Goal: Information Seeking & Learning: Learn about a topic

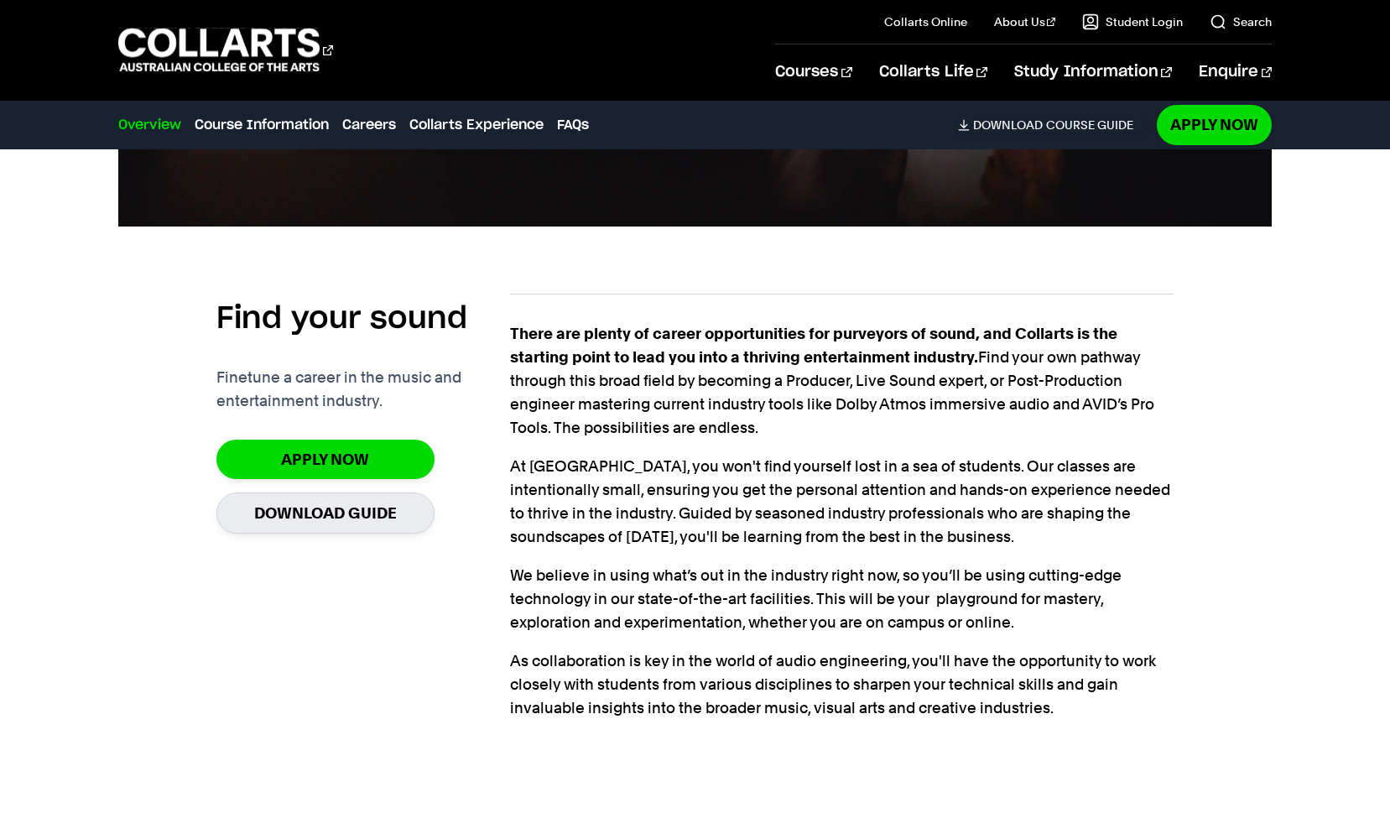
scroll to position [1576, 0]
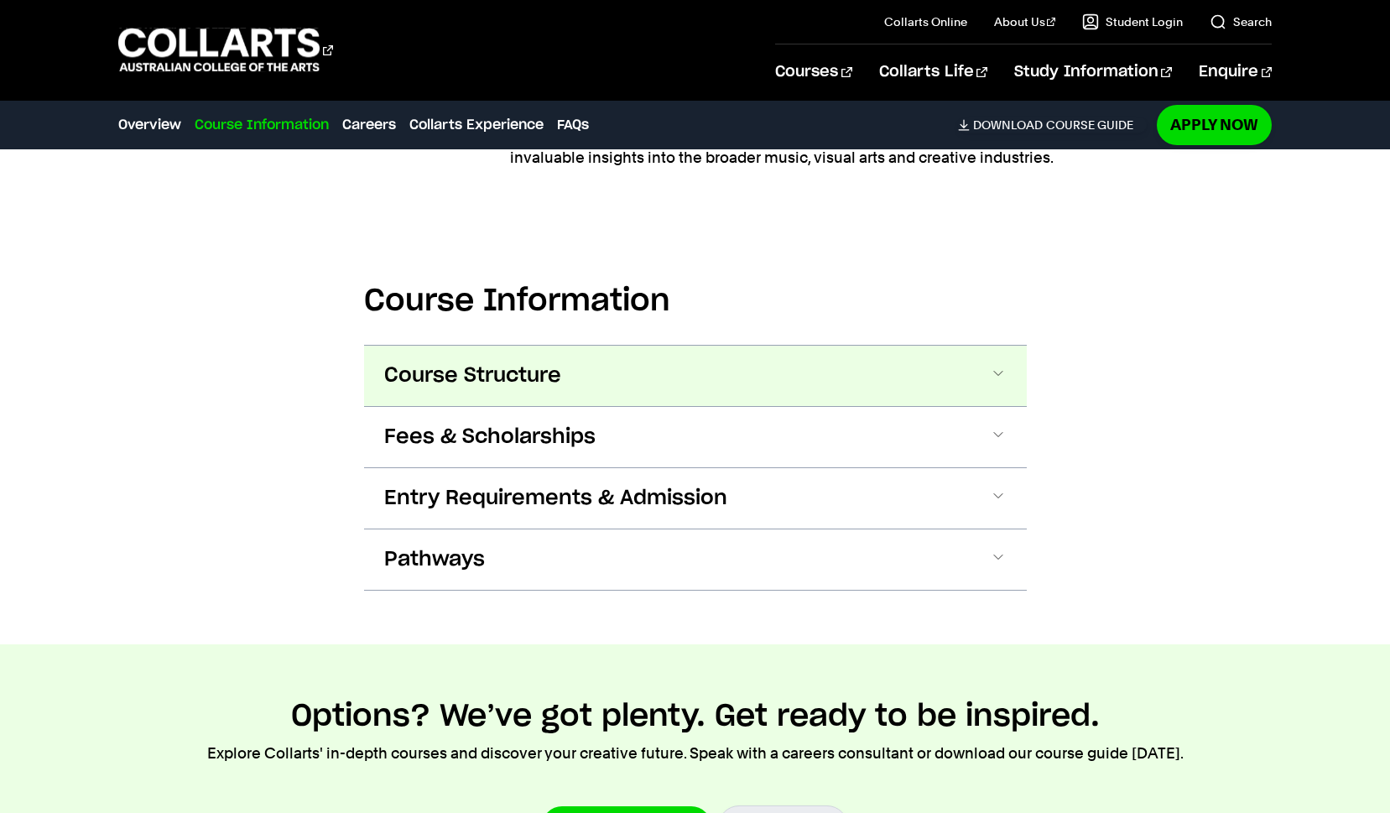
click at [978, 379] on button "Course Structure" at bounding box center [695, 376] width 663 height 60
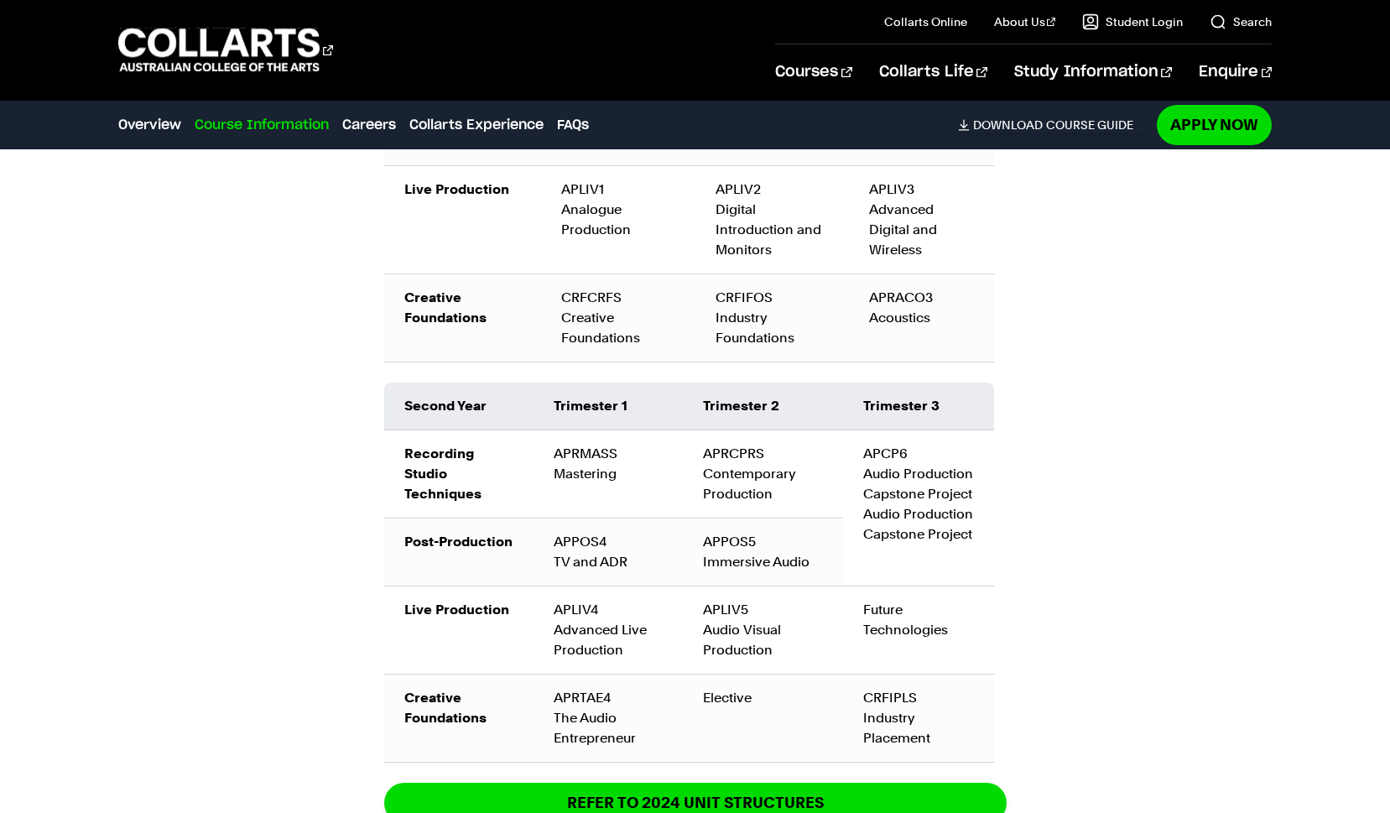
scroll to position [2533, 0]
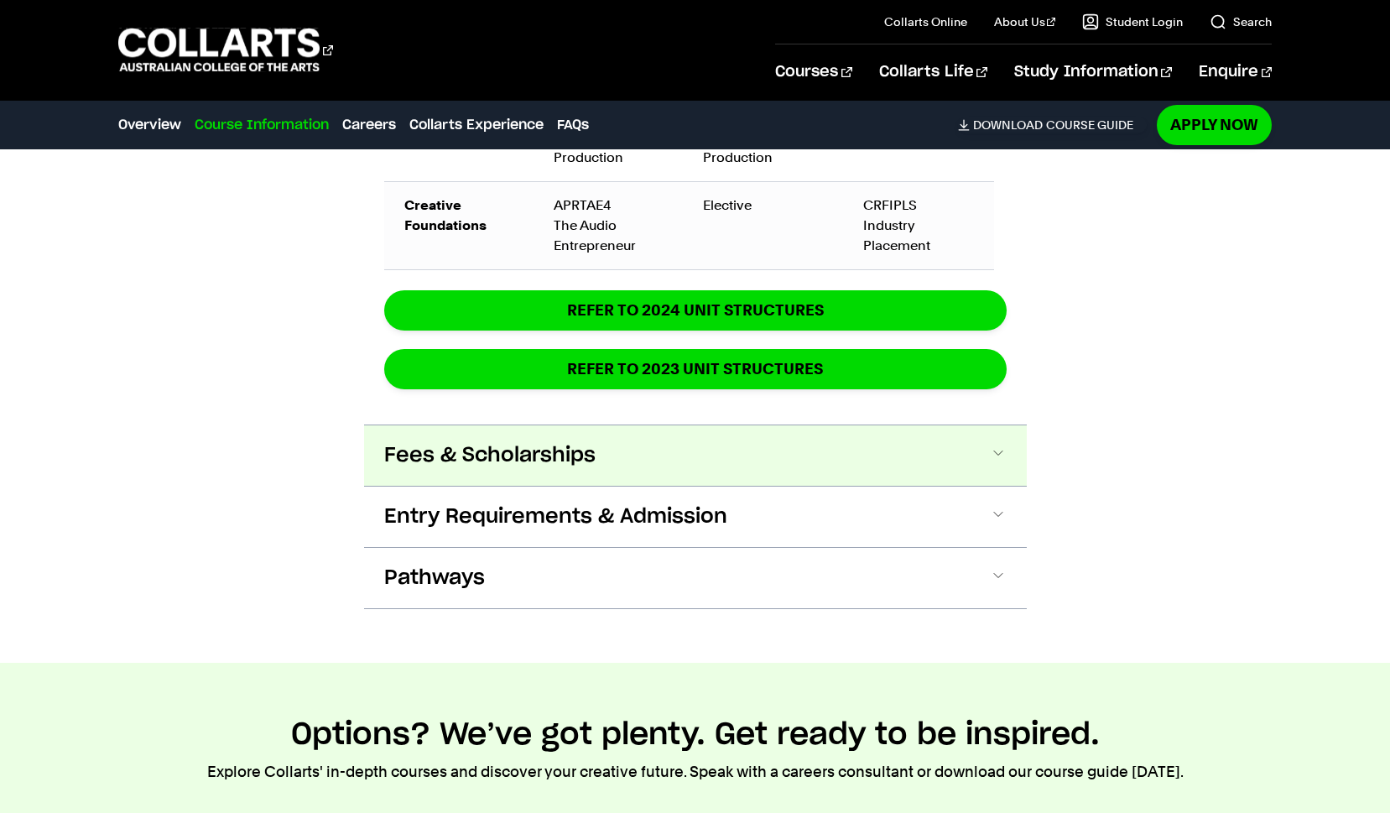
click at [993, 452] on span at bounding box center [998, 456] width 17 height 22
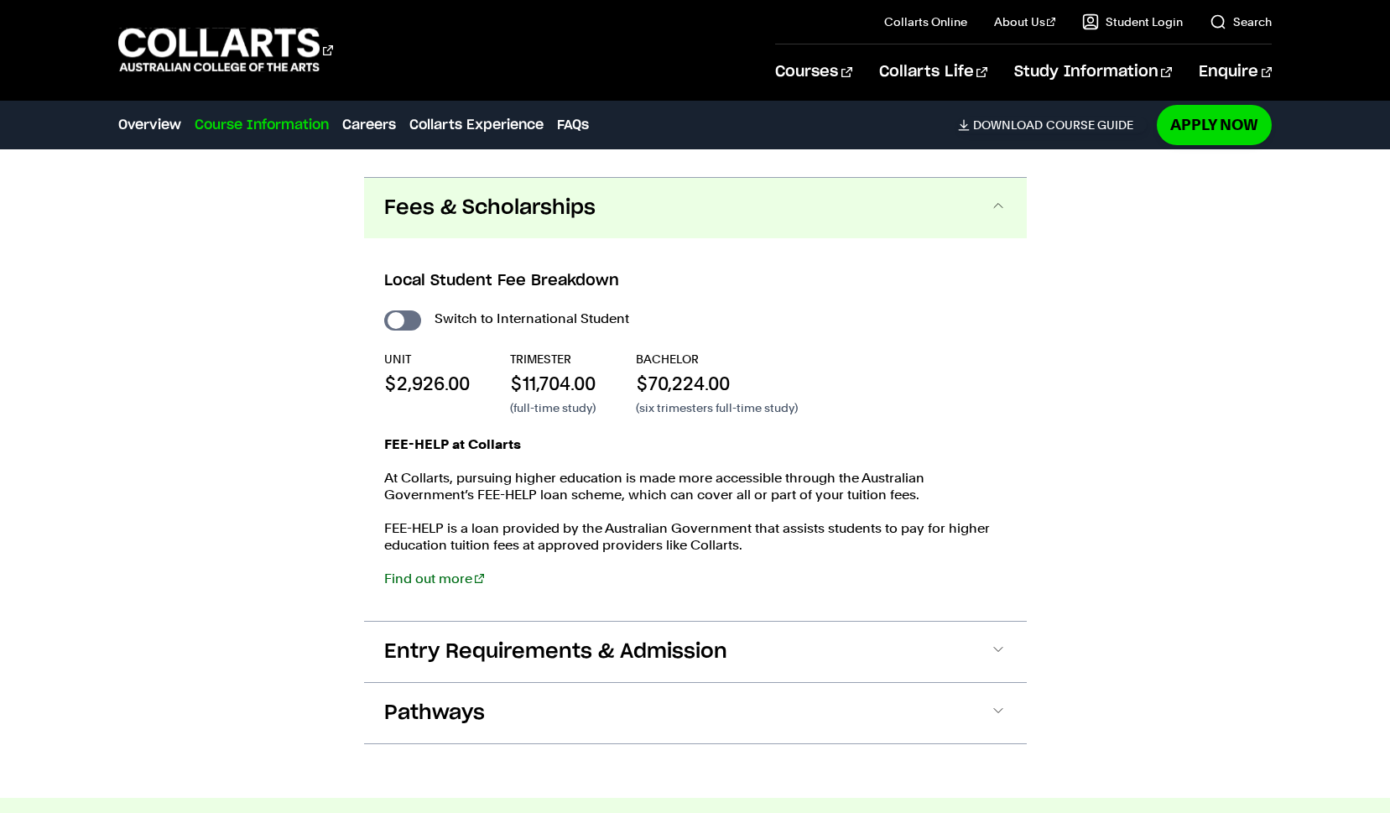
scroll to position [3017, 0]
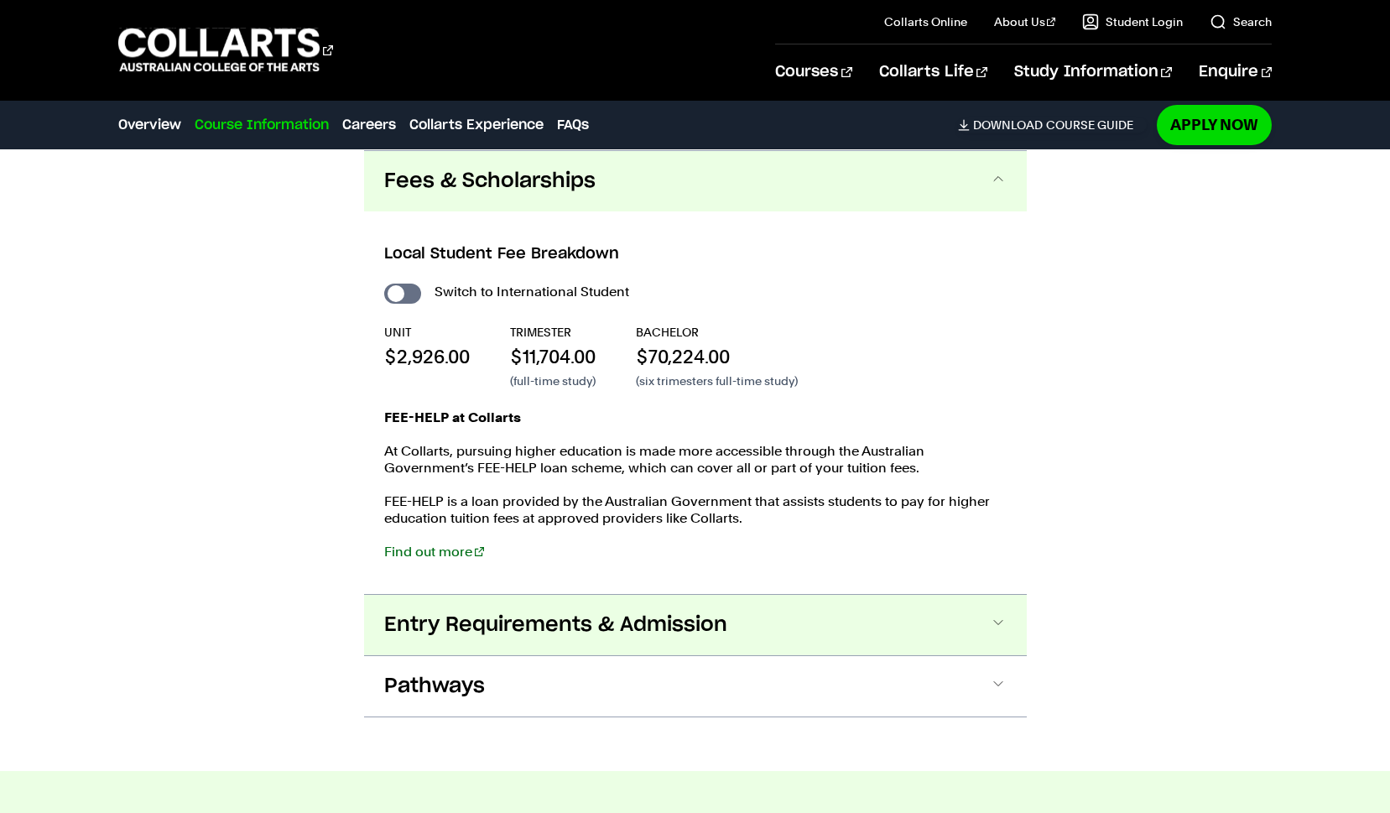
click at [981, 619] on button "Entry Requirements & Admission" at bounding box center [695, 625] width 663 height 60
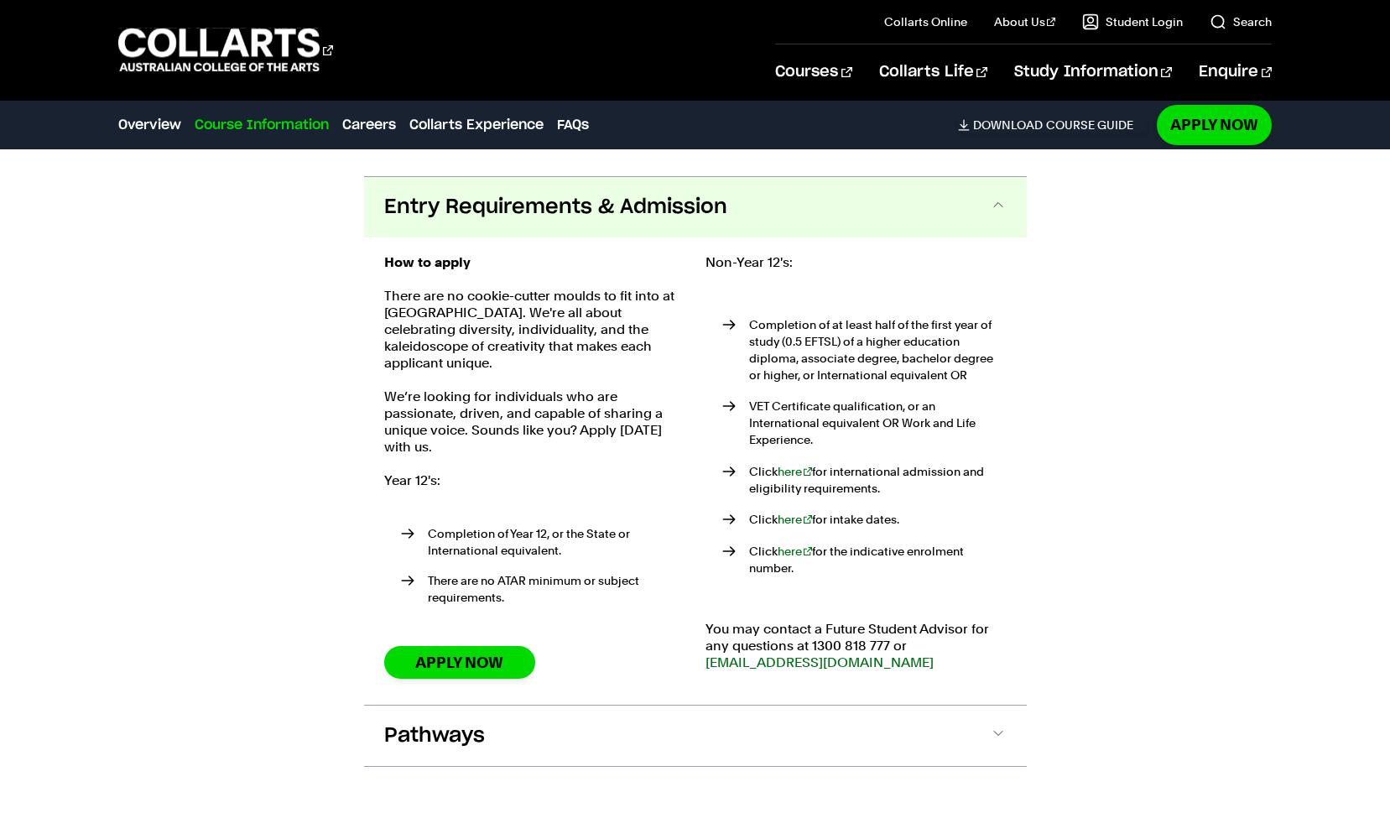
scroll to position [3461, 0]
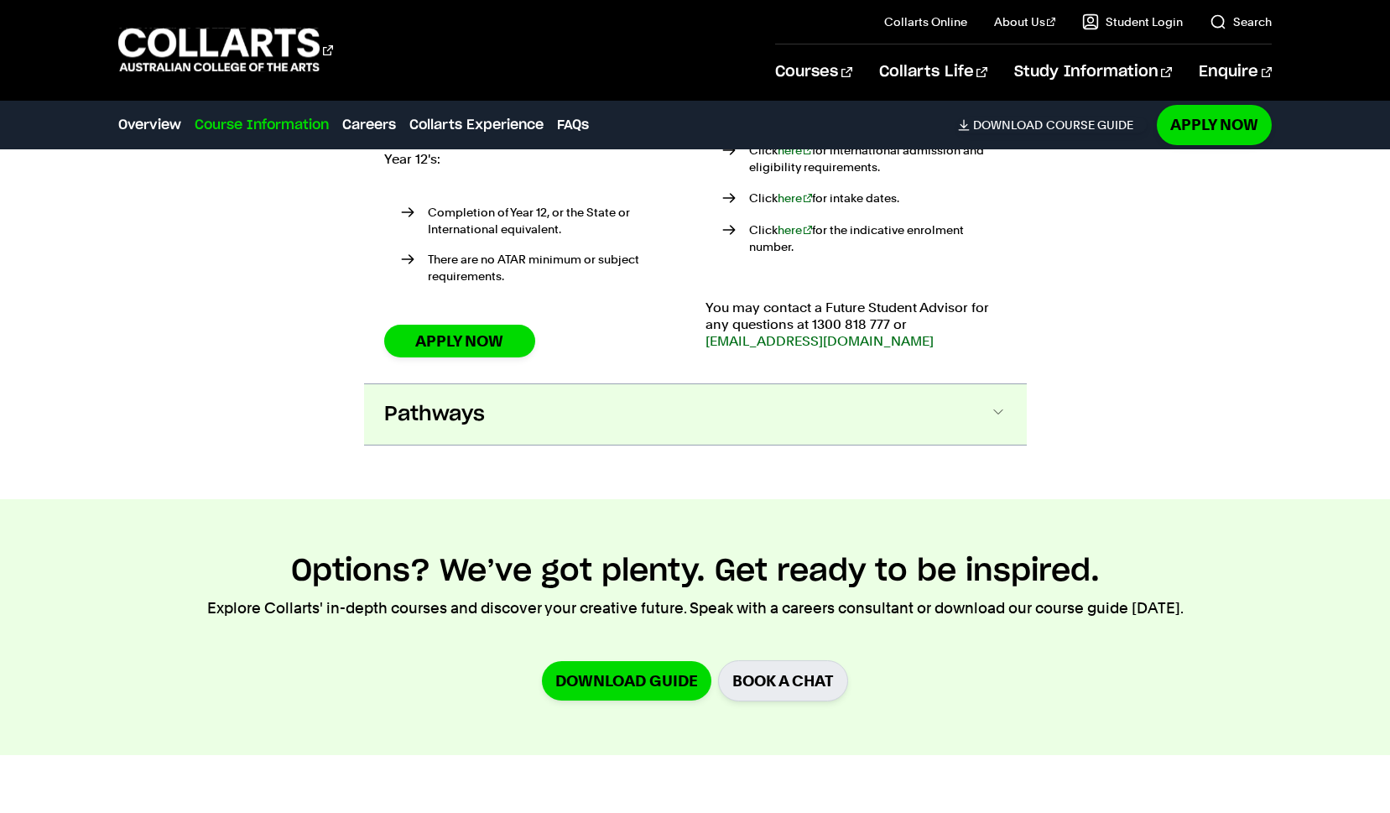
click at [965, 392] on button "Pathways" at bounding box center [695, 414] width 663 height 60
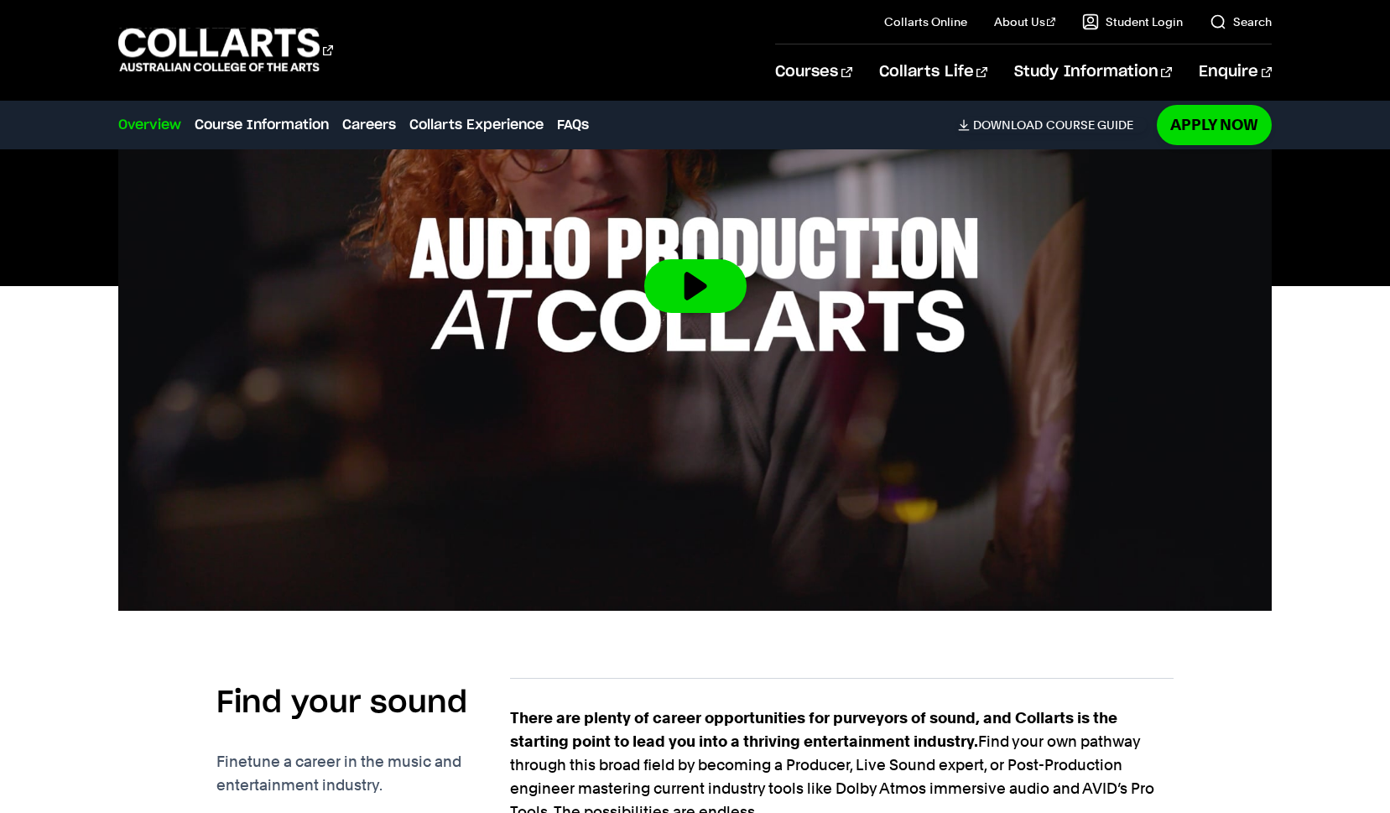
scroll to position [0, 0]
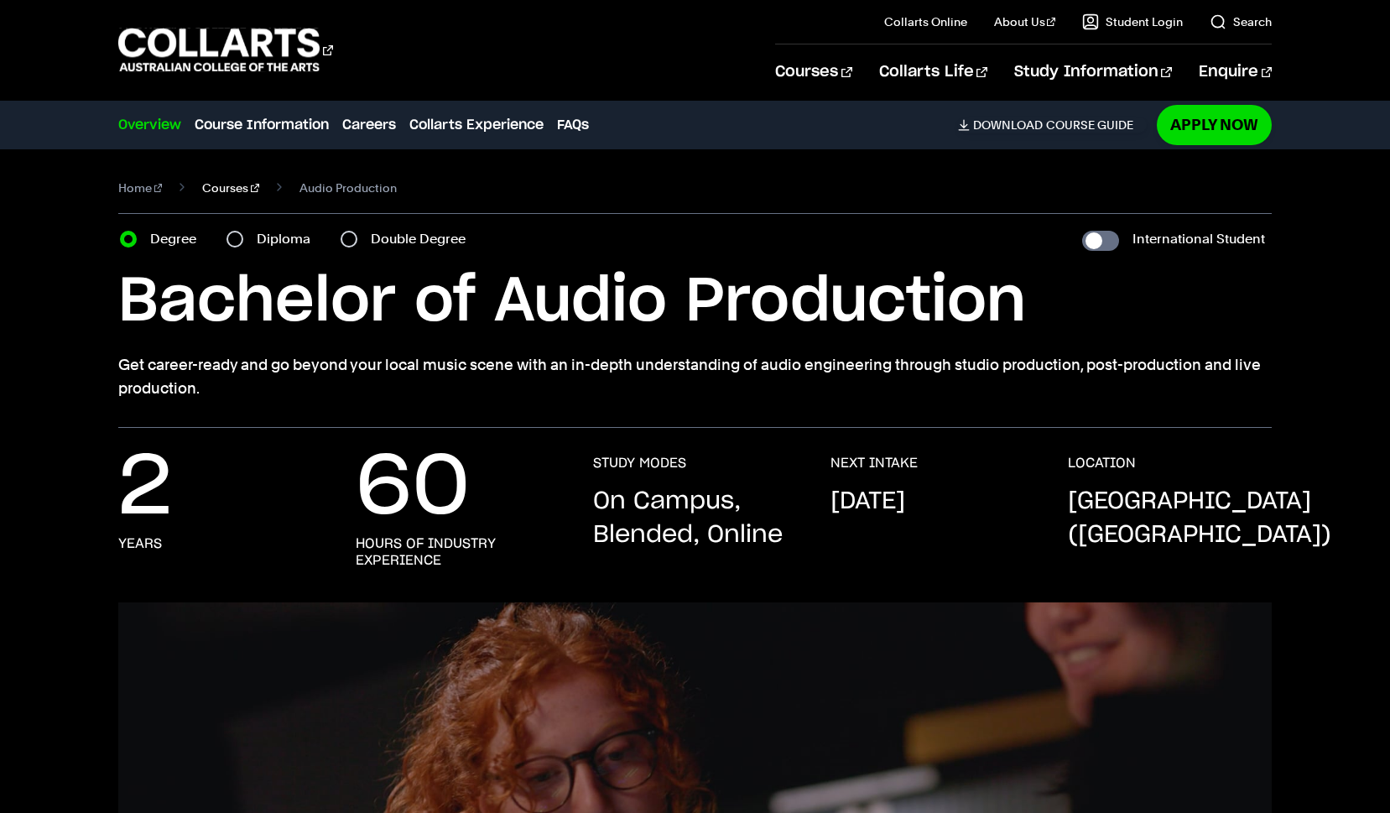
click at [227, 189] on link "Courses" at bounding box center [230, 187] width 57 height 23
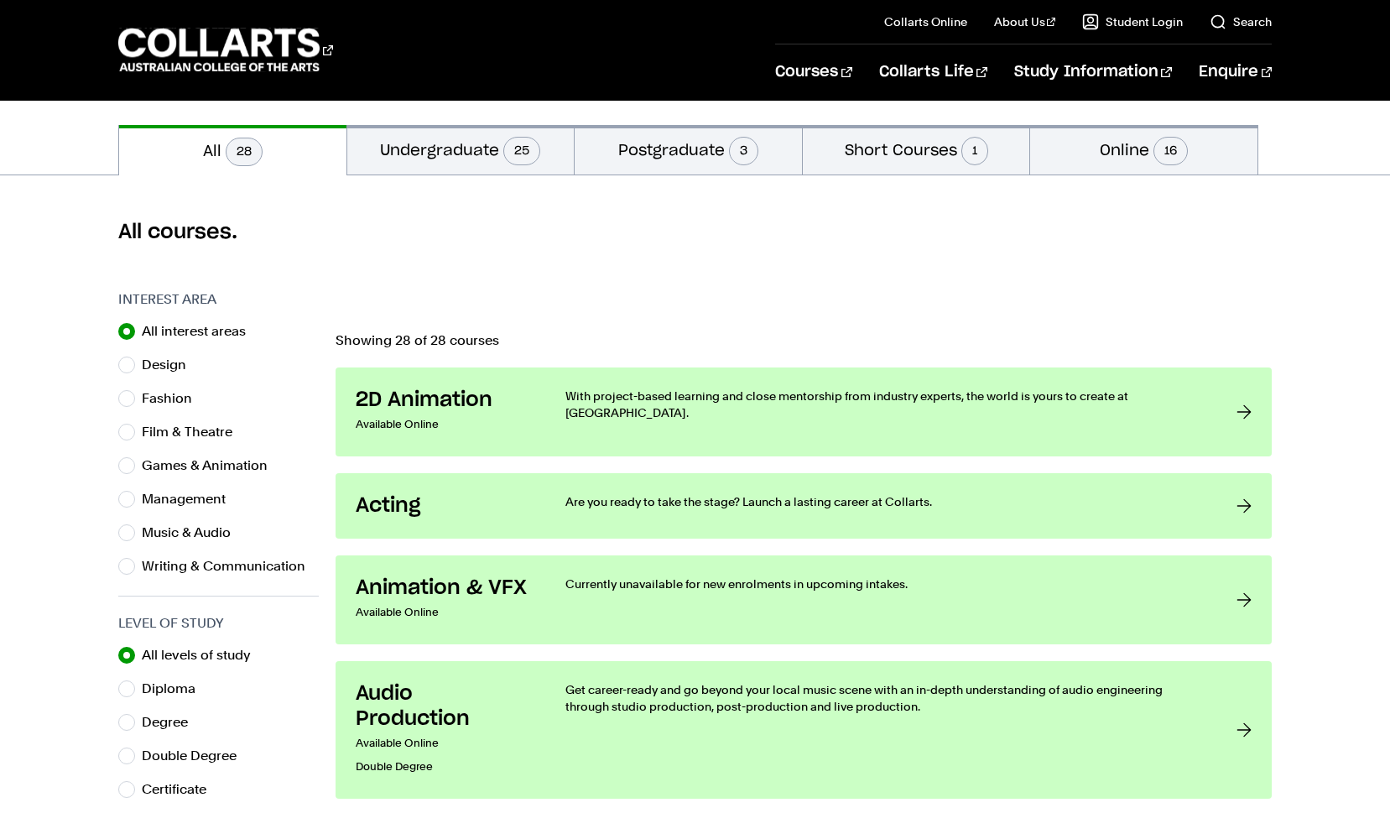
scroll to position [409, 0]
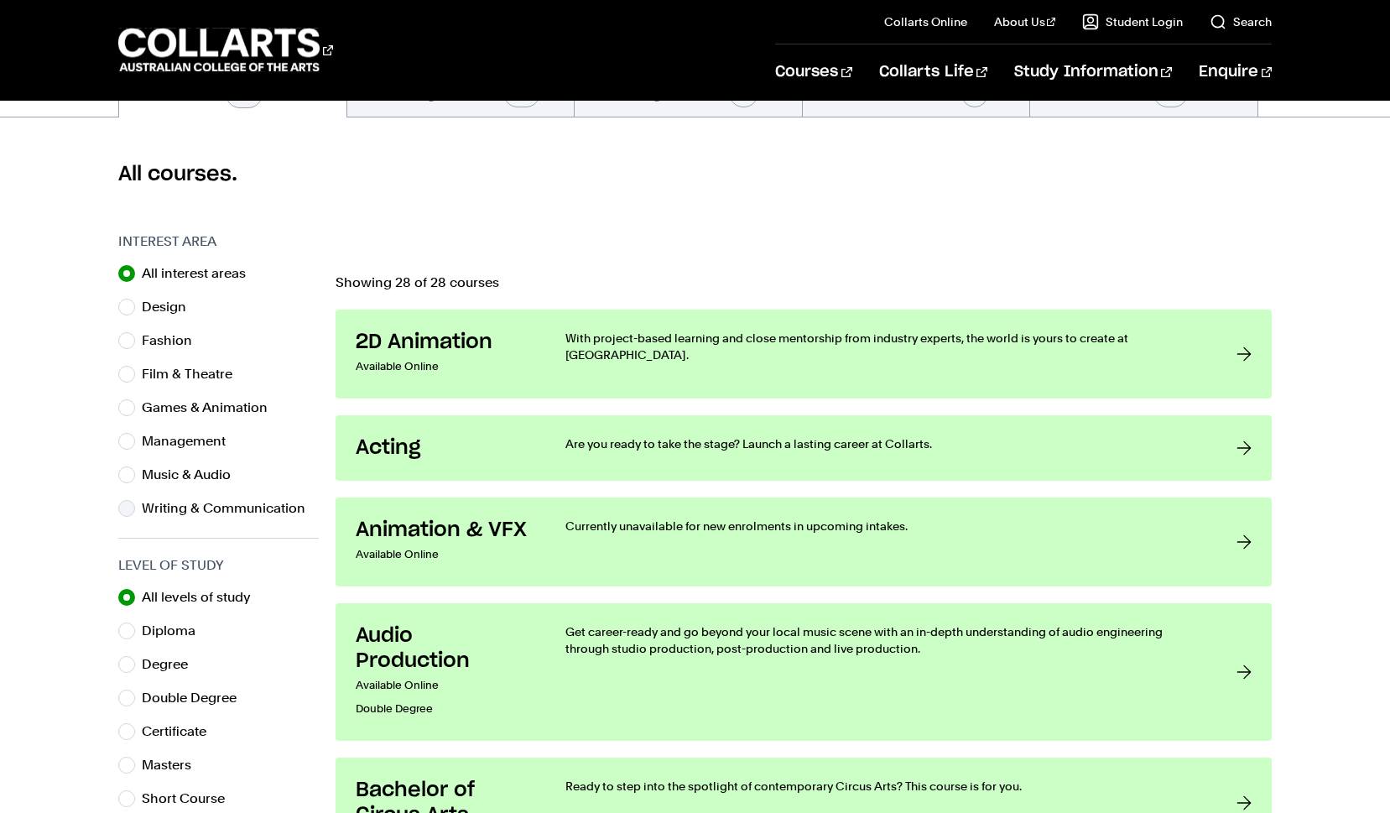
click at [202, 501] on label "Writing & Communication" at bounding box center [230, 508] width 177 height 23
click at [135, 501] on input "Writing & Communication" at bounding box center [126, 508] width 17 height 17
radio input "true"
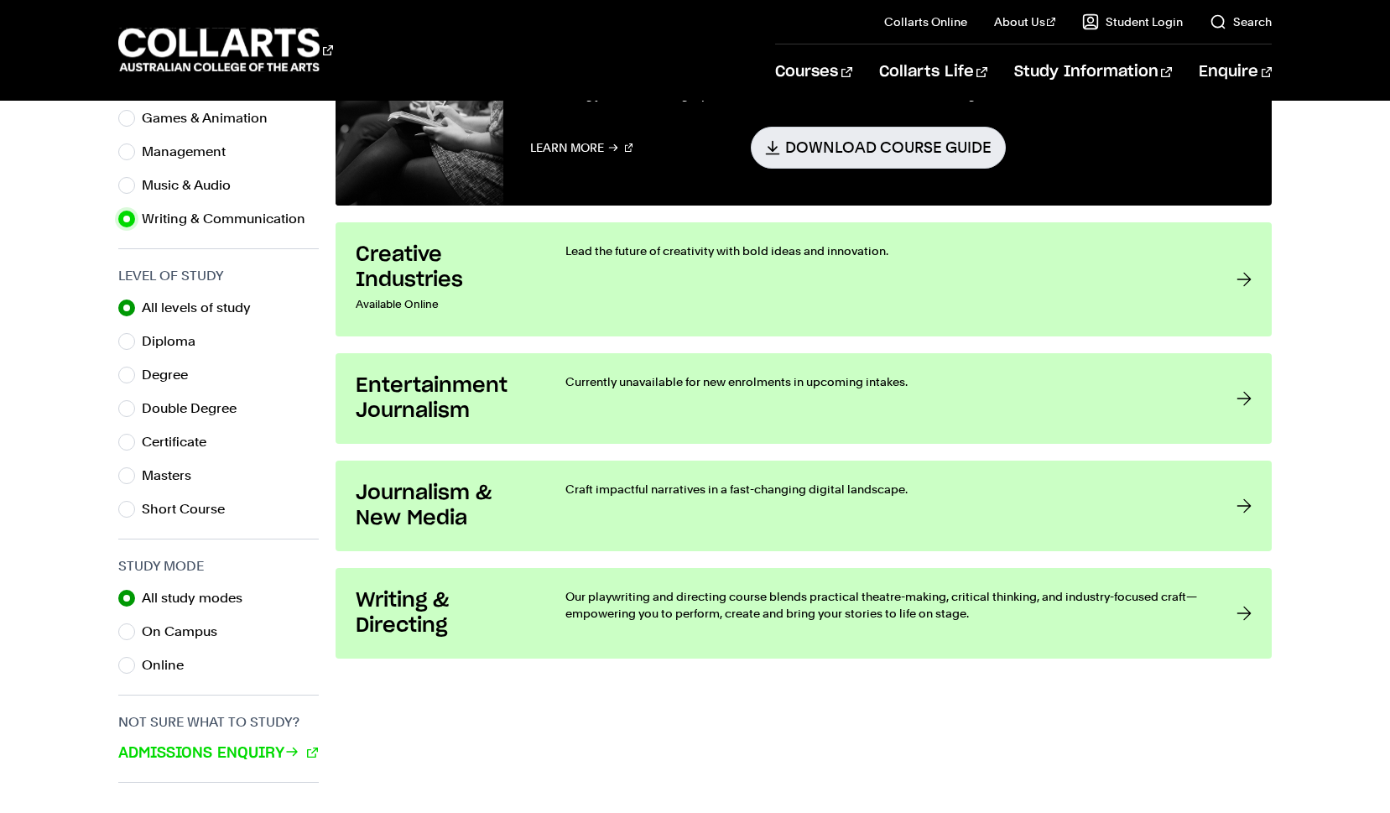
scroll to position [721, 0]
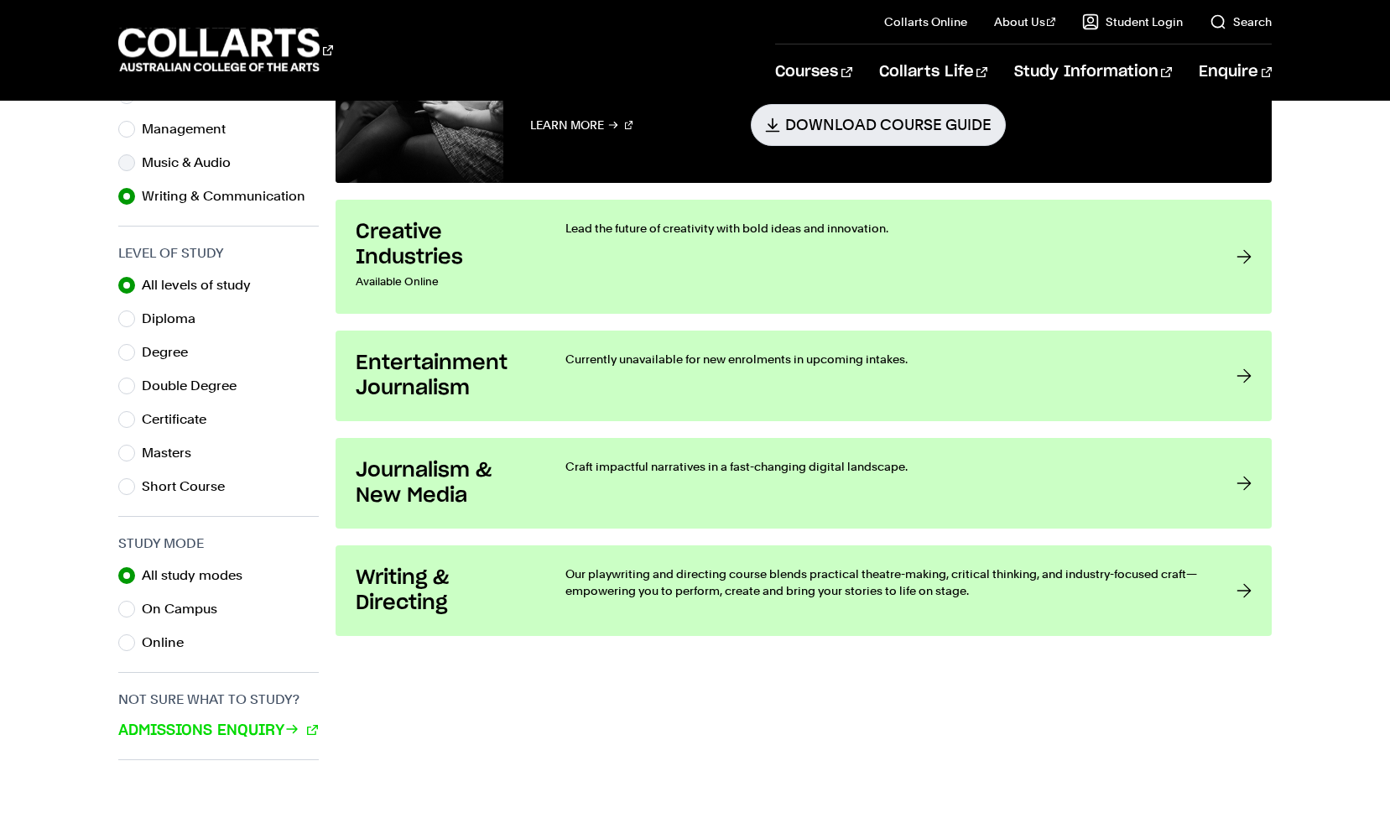
click at [216, 168] on label "Music & Audio" at bounding box center [193, 162] width 102 height 23
click at [135, 168] on input "Music & Audio" at bounding box center [126, 162] width 17 height 17
radio input "true"
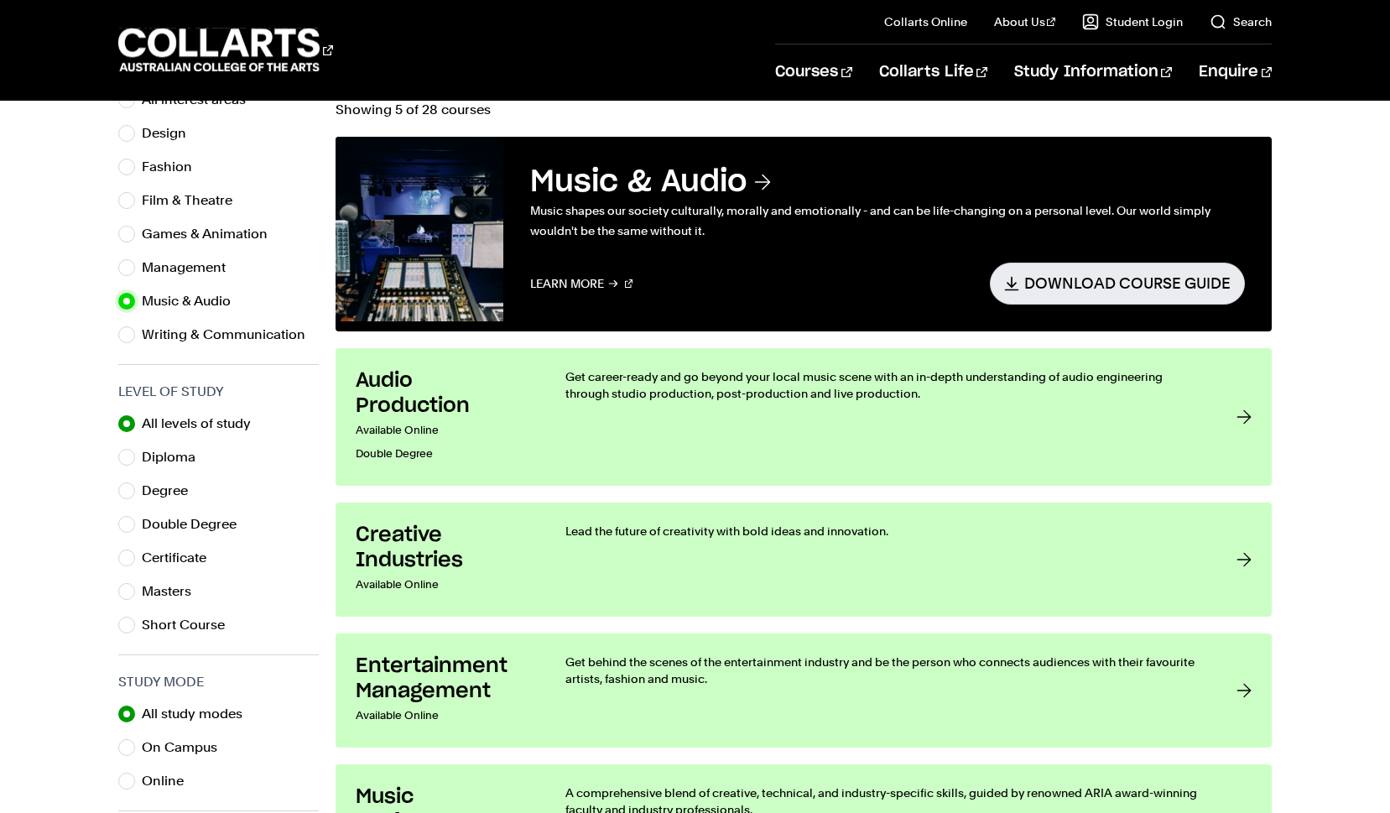
scroll to position [701, 0]
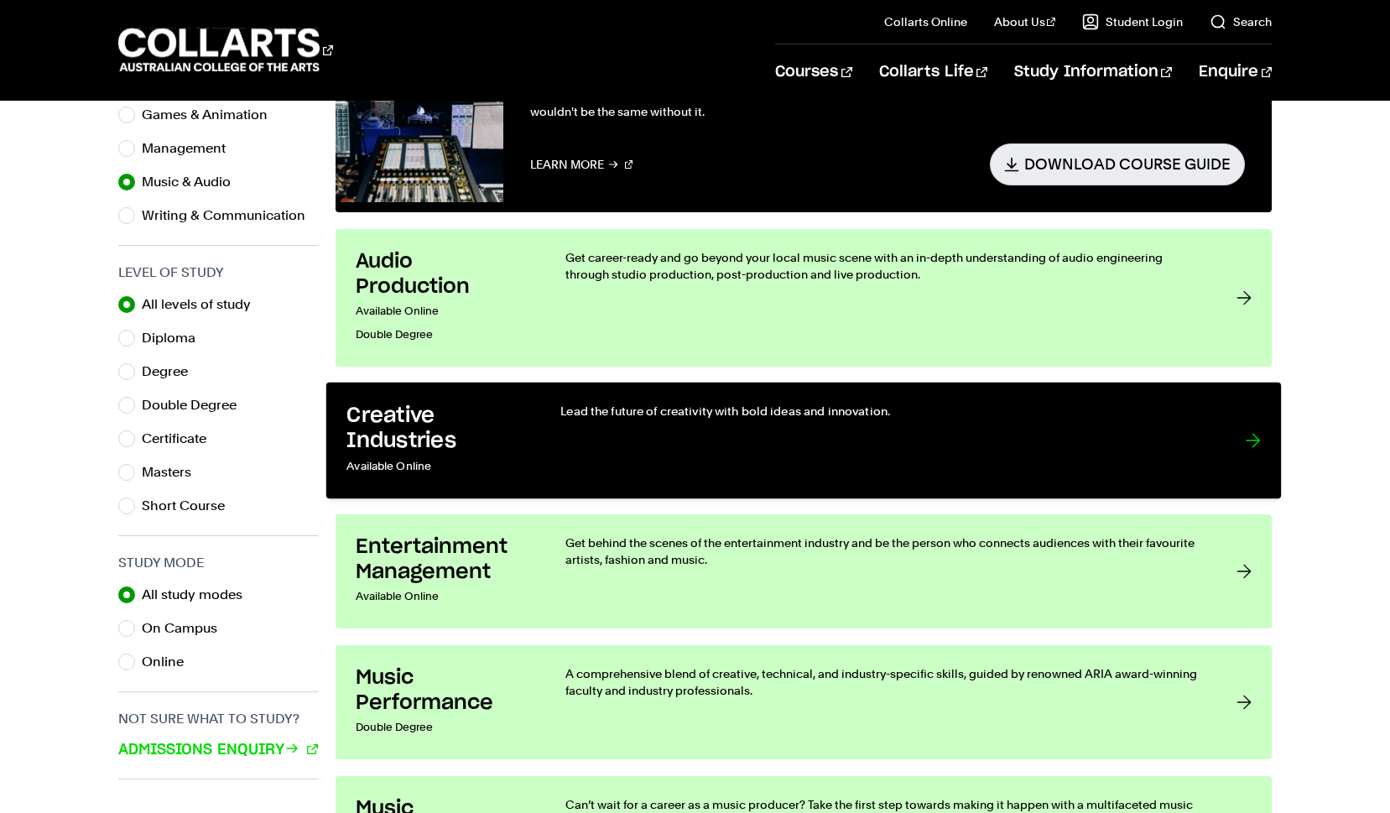
click at [1051, 403] on p "Lead the future of creativity with bold ideas and innovation." at bounding box center [885, 411] width 651 height 17
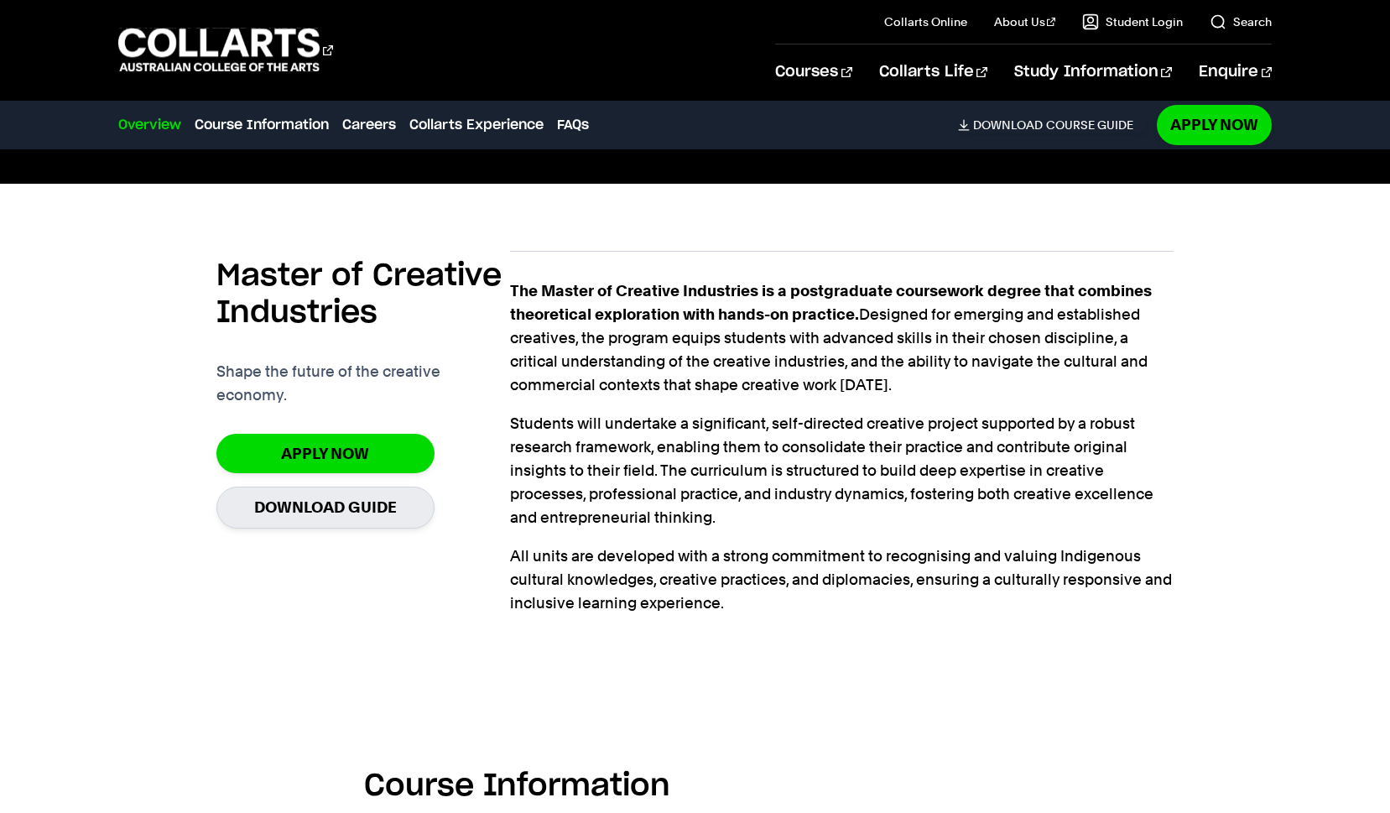
scroll to position [886, 0]
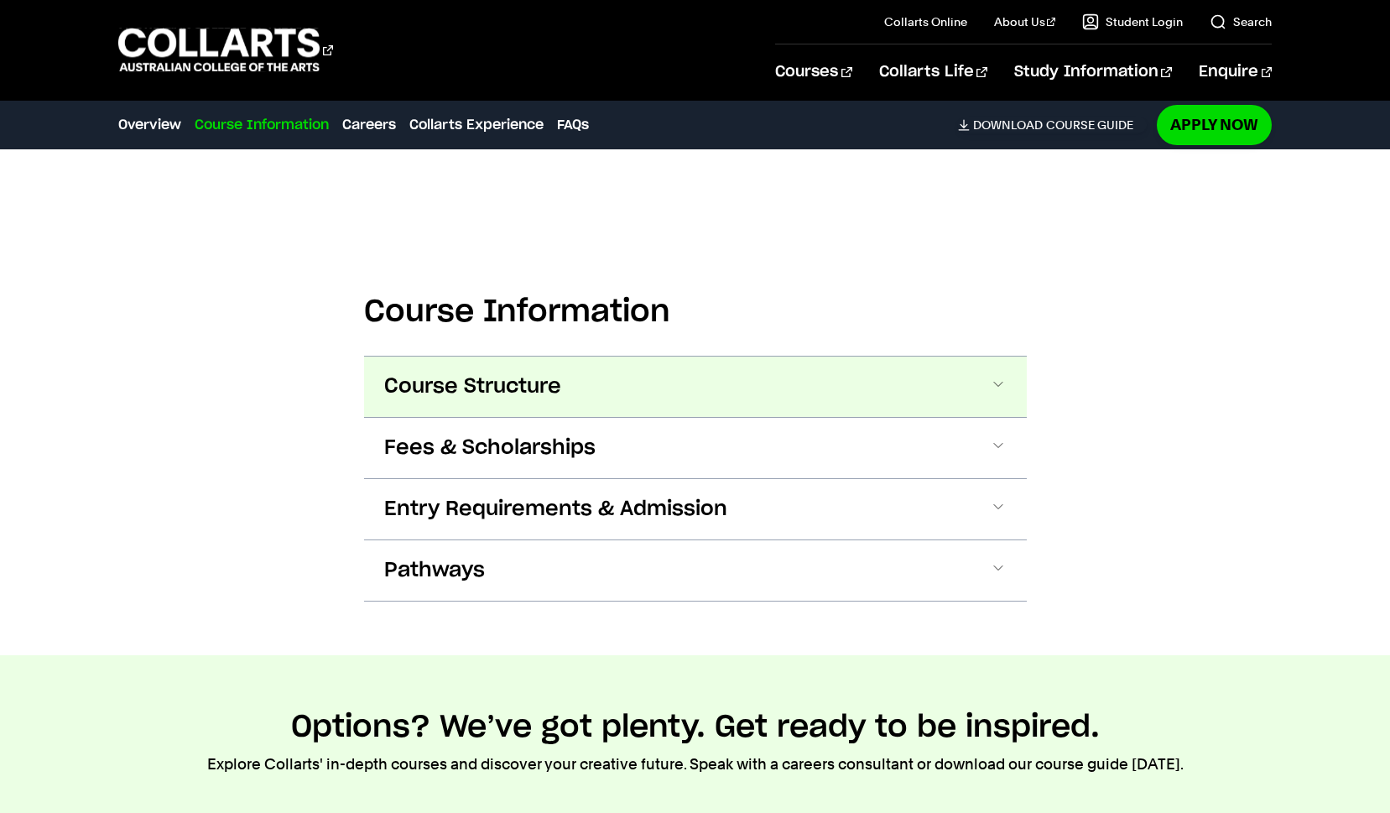
click at [1000, 374] on button "Course Structure" at bounding box center [695, 387] width 663 height 60
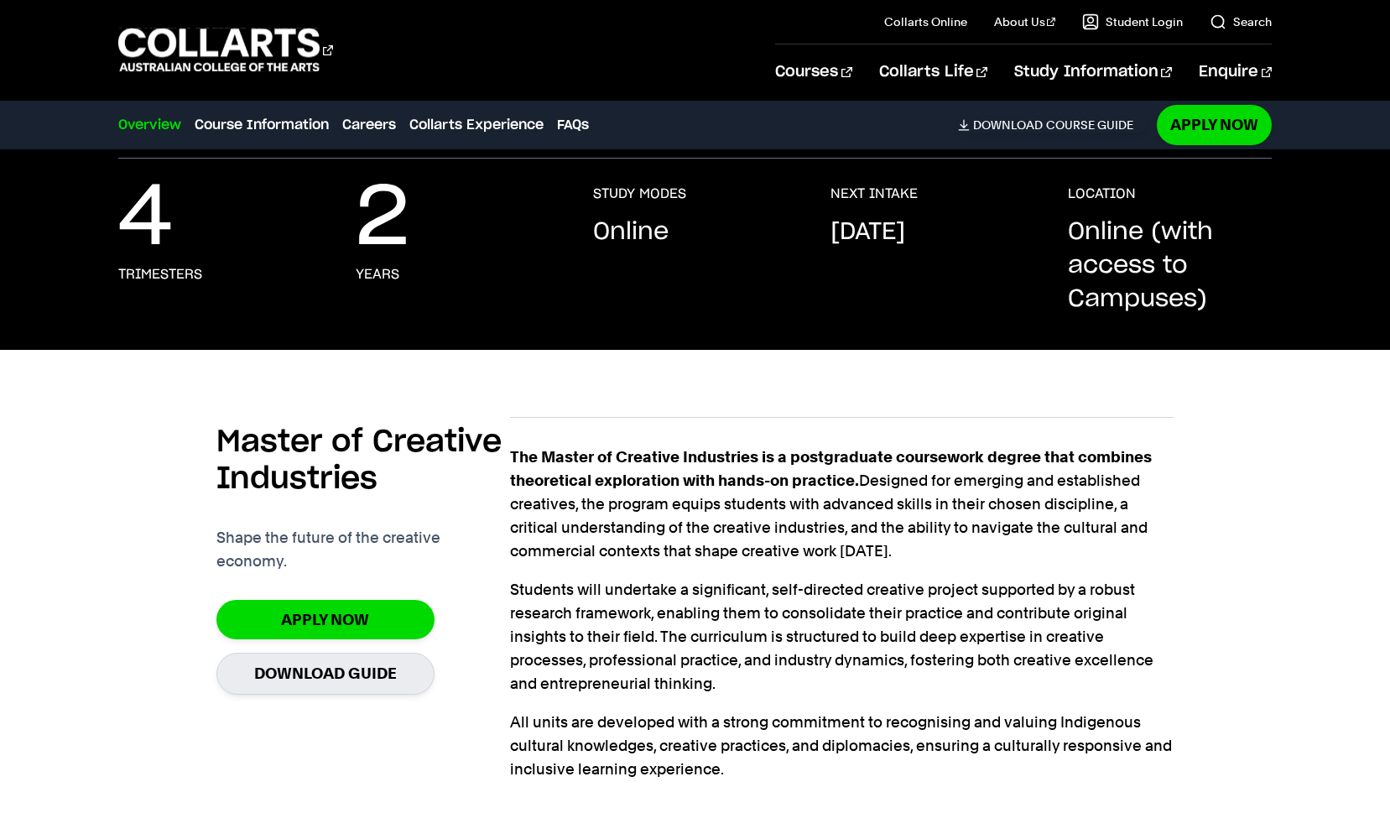
scroll to position [0, 0]
